Goal: Transaction & Acquisition: Purchase product/service

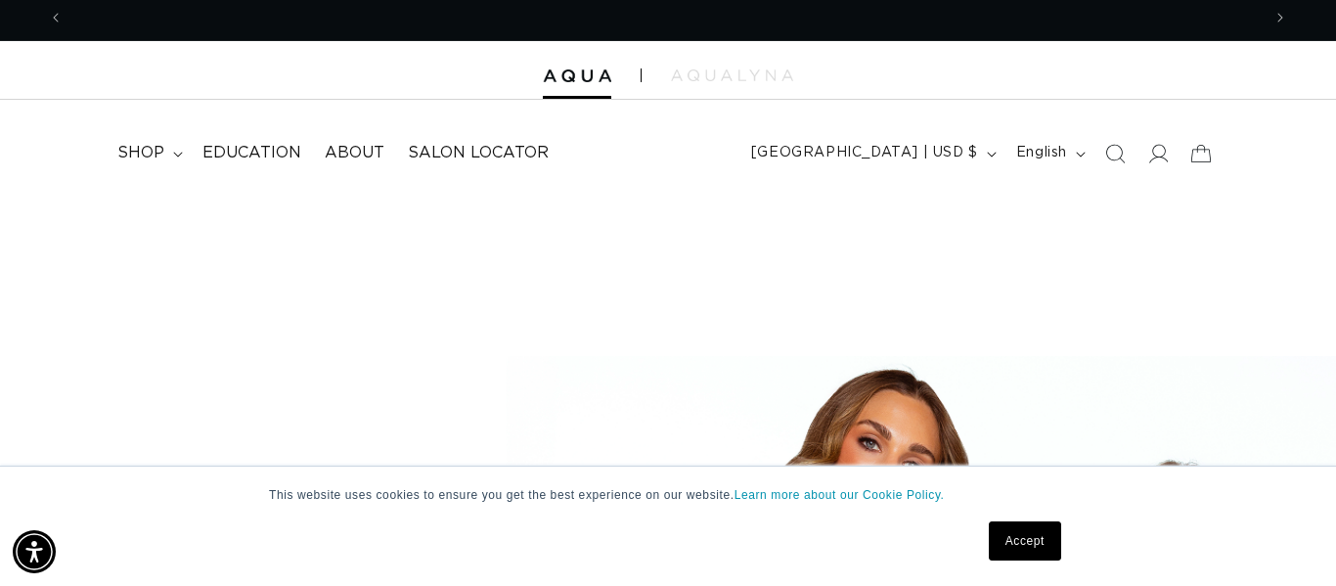
scroll to position [0, 1197]
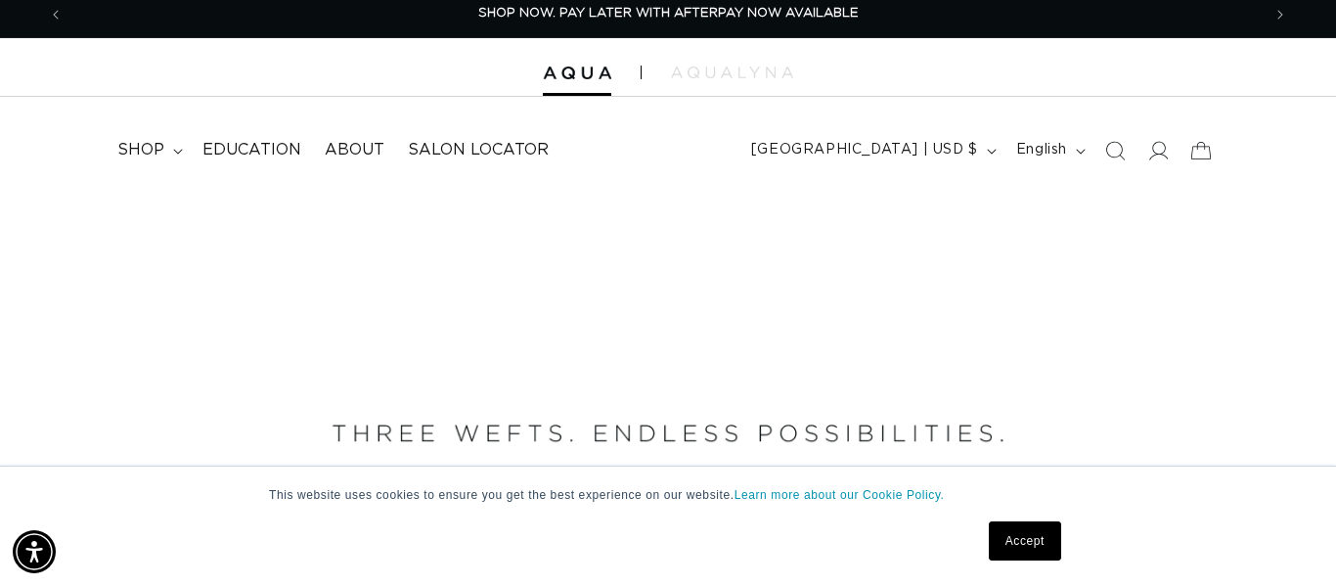
click at [1018, 543] on link "Accept" at bounding box center [1025, 540] width 72 height 39
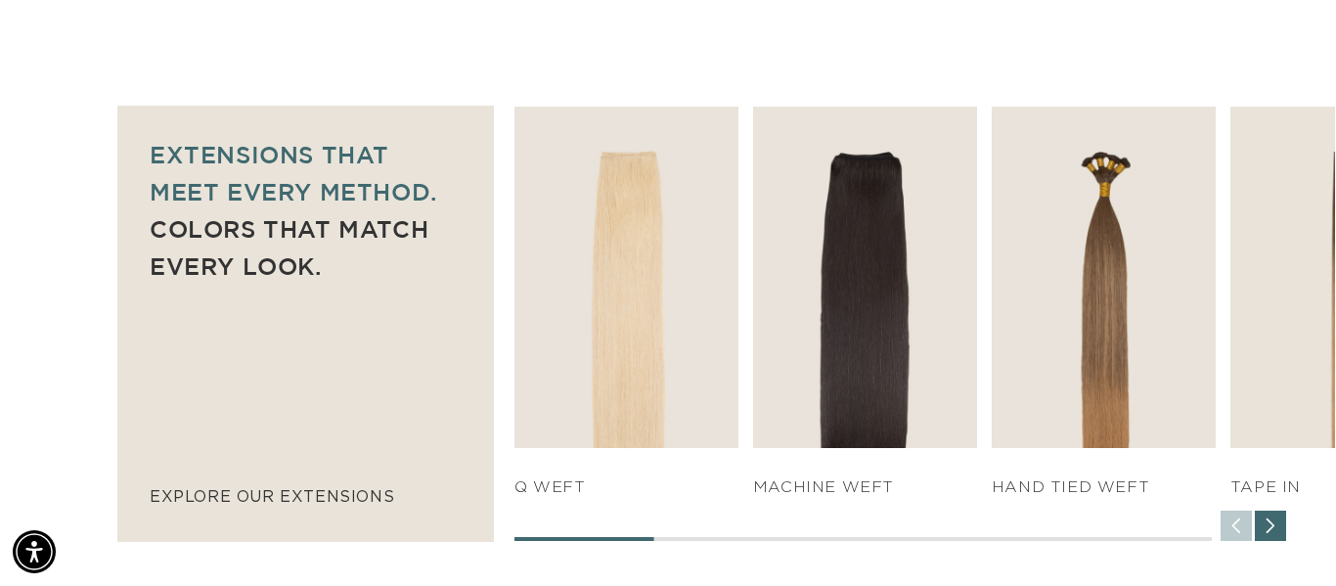
scroll to position [0, 2394]
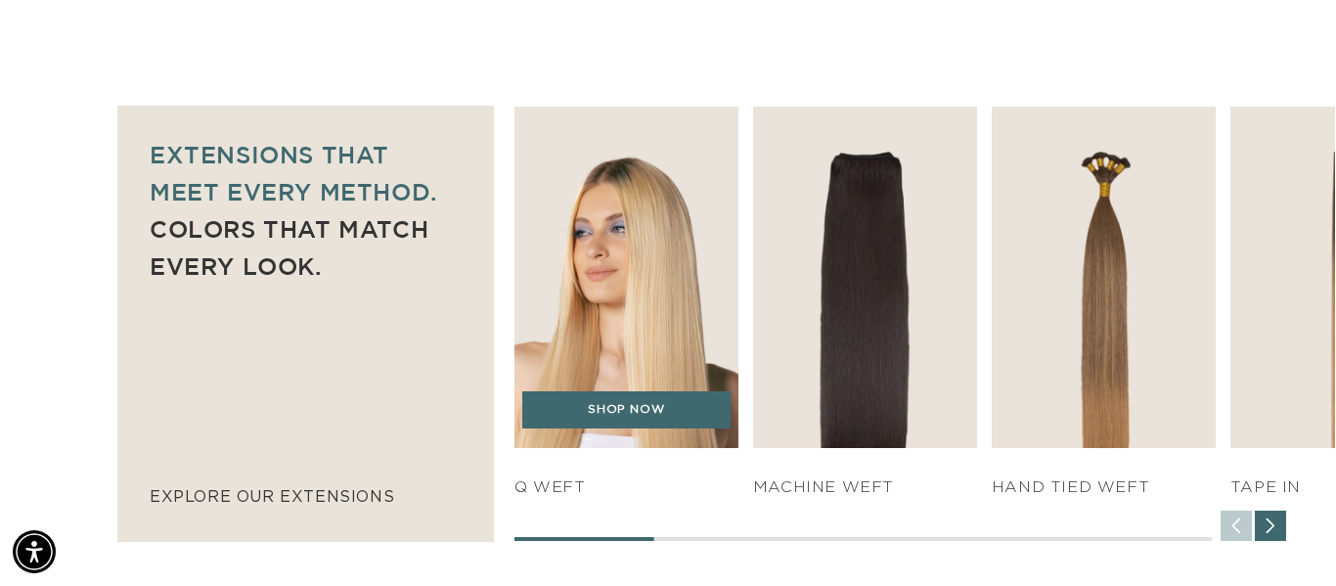
click at [608, 315] on img "1 / 7" at bounding box center [626, 278] width 235 height 358
click at [584, 396] on link "SHOP NOW" at bounding box center [626, 409] width 208 height 37
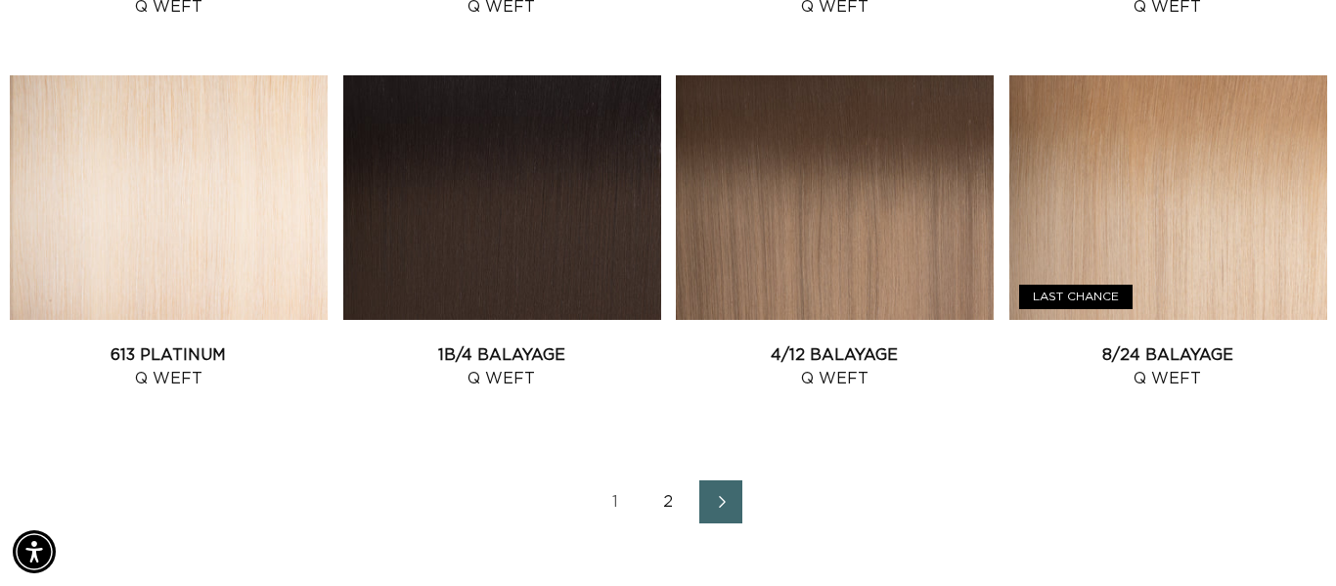
scroll to position [0, 1197]
click at [672, 496] on link "2" at bounding box center [667, 501] width 43 height 43
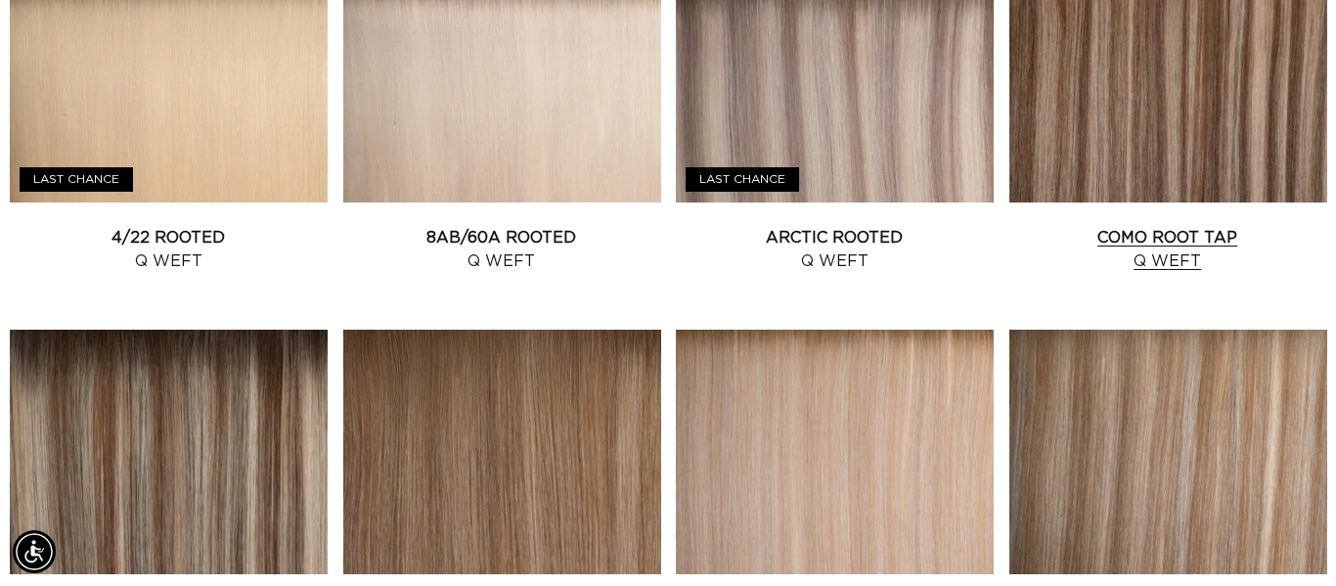
scroll to position [0, 2394]
click at [1246, 226] on link "Como Root Tap Q Weft" at bounding box center [1168, 249] width 318 height 47
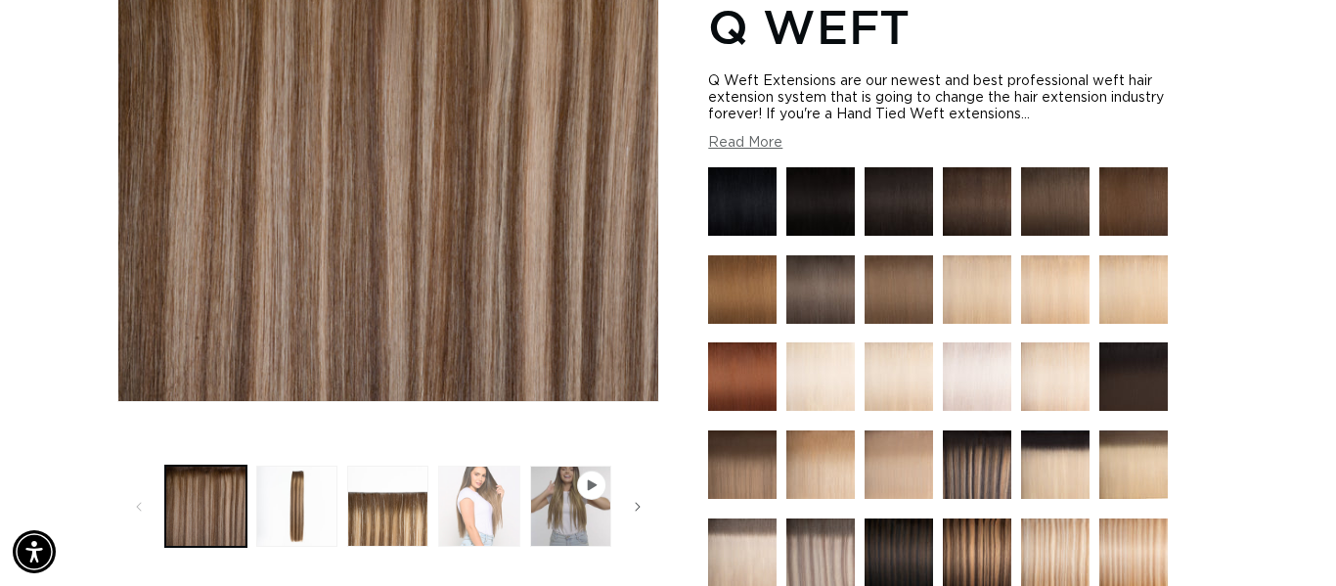
scroll to position [0, 1197]
click at [506, 509] on button "Load image 4 in gallery view" at bounding box center [478, 505] width 81 height 81
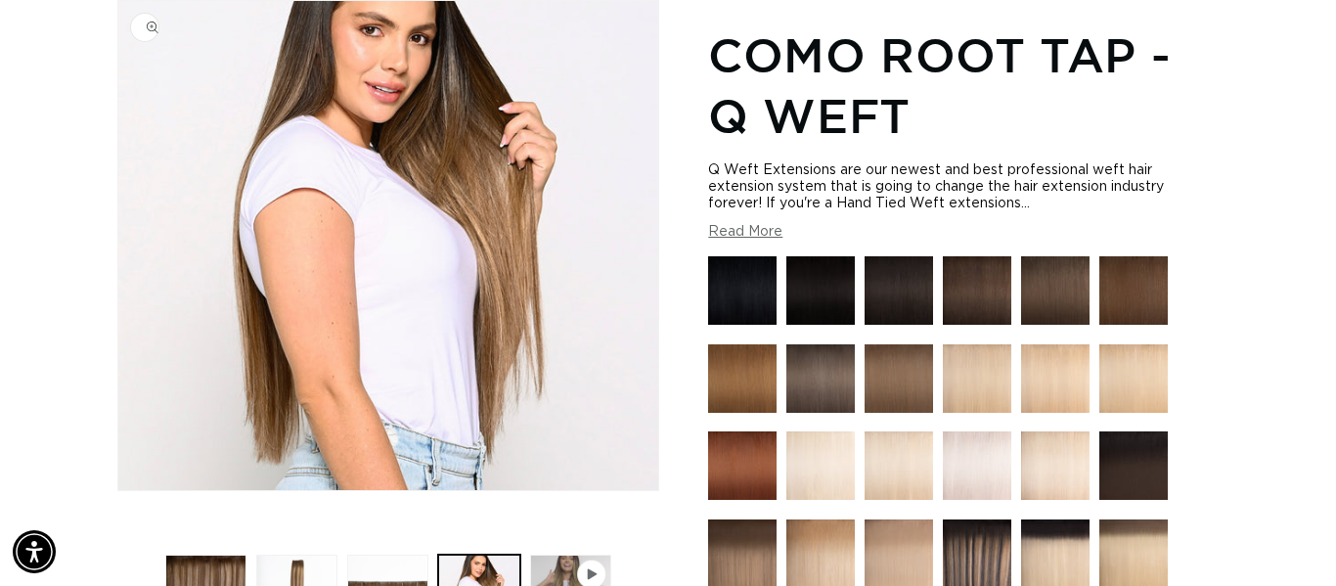
scroll to position [0, 0]
